Goal: Information Seeking & Learning: Learn about a topic

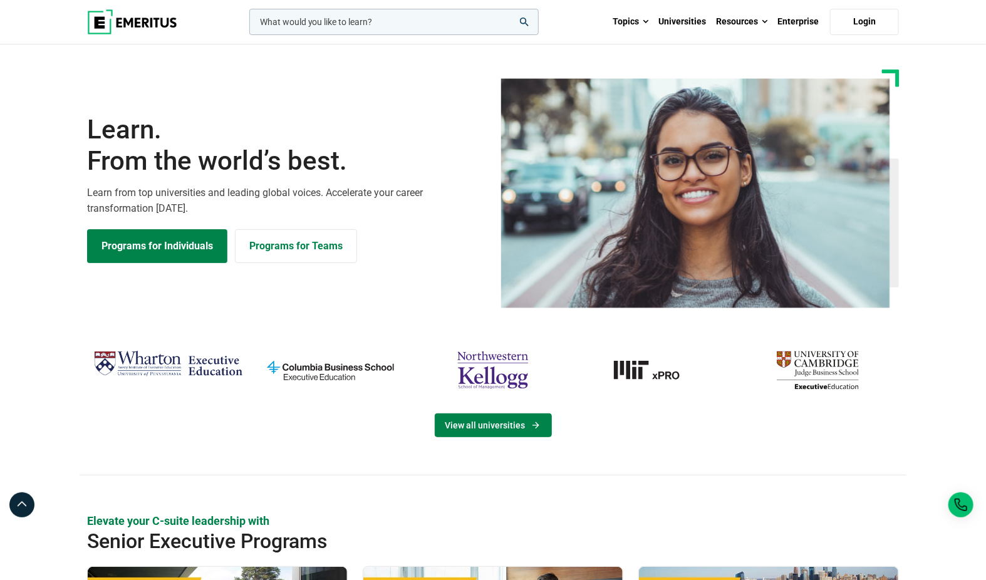
click at [496, 422] on link "View all universities" at bounding box center [493, 426] width 117 height 24
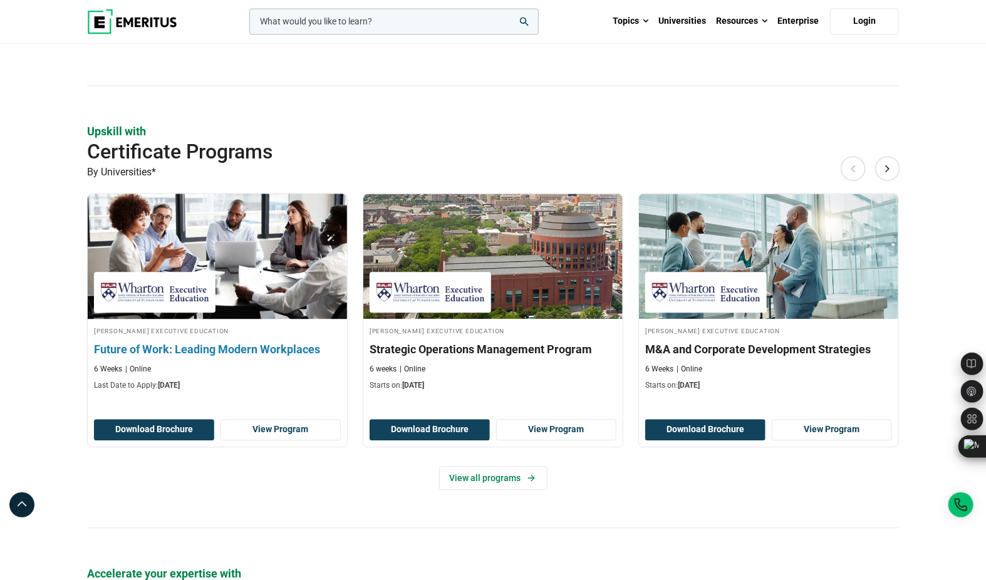
scroll to position [1170, 0]
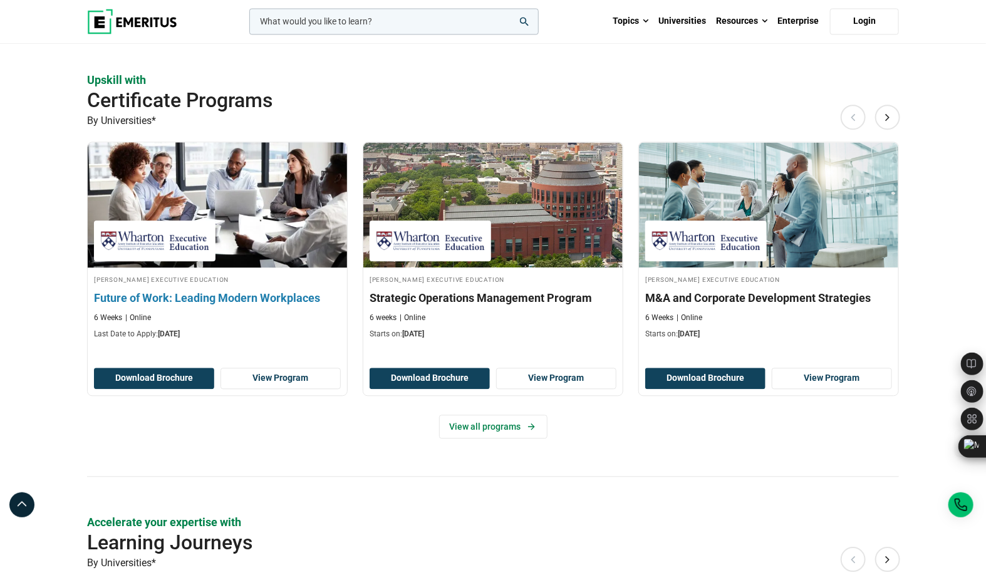
click at [259, 290] on h3 "Future of Work: Leading Modern Workplaces" at bounding box center [217, 298] width 247 height 16
